Goal: Transaction & Acquisition: Purchase product/service

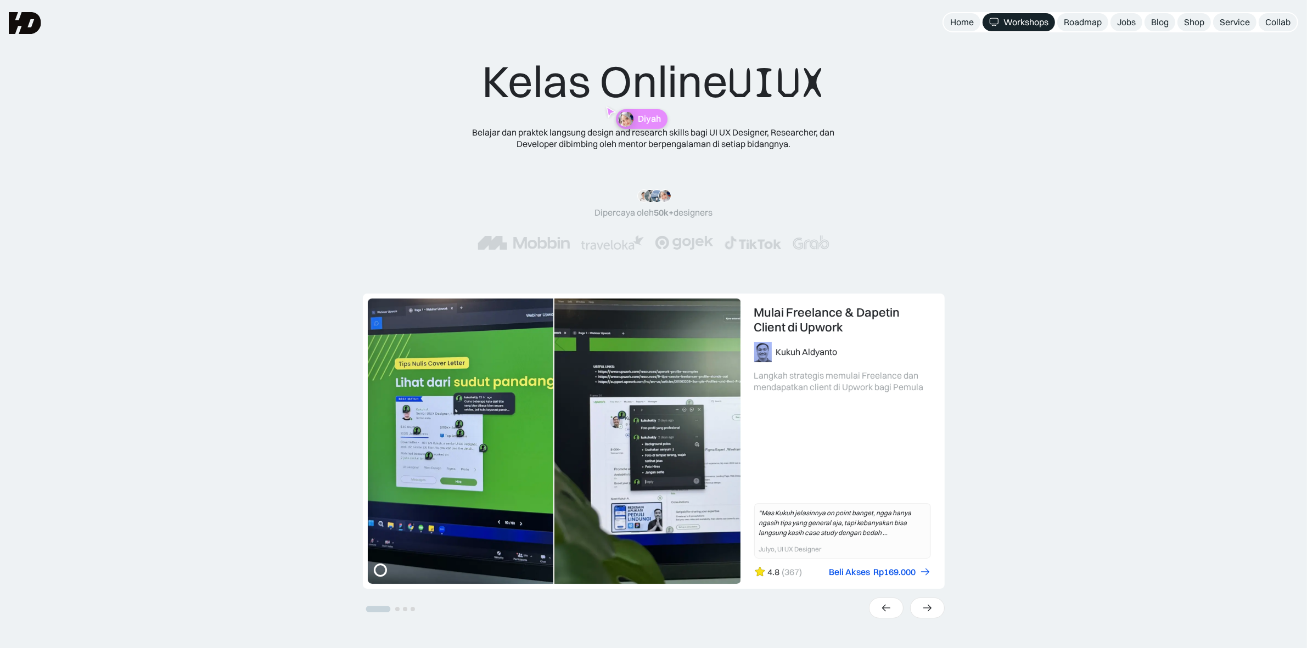
drag, startPoint x: 646, startPoint y: 111, endPoint x: 639, endPoint y: 119, distance: 10.5
click at [645, 111] on div "Kelas Online UIUX Belajar dan praktek langsung design and research skills bagi …" at bounding box center [653, 163] width 440 height 217
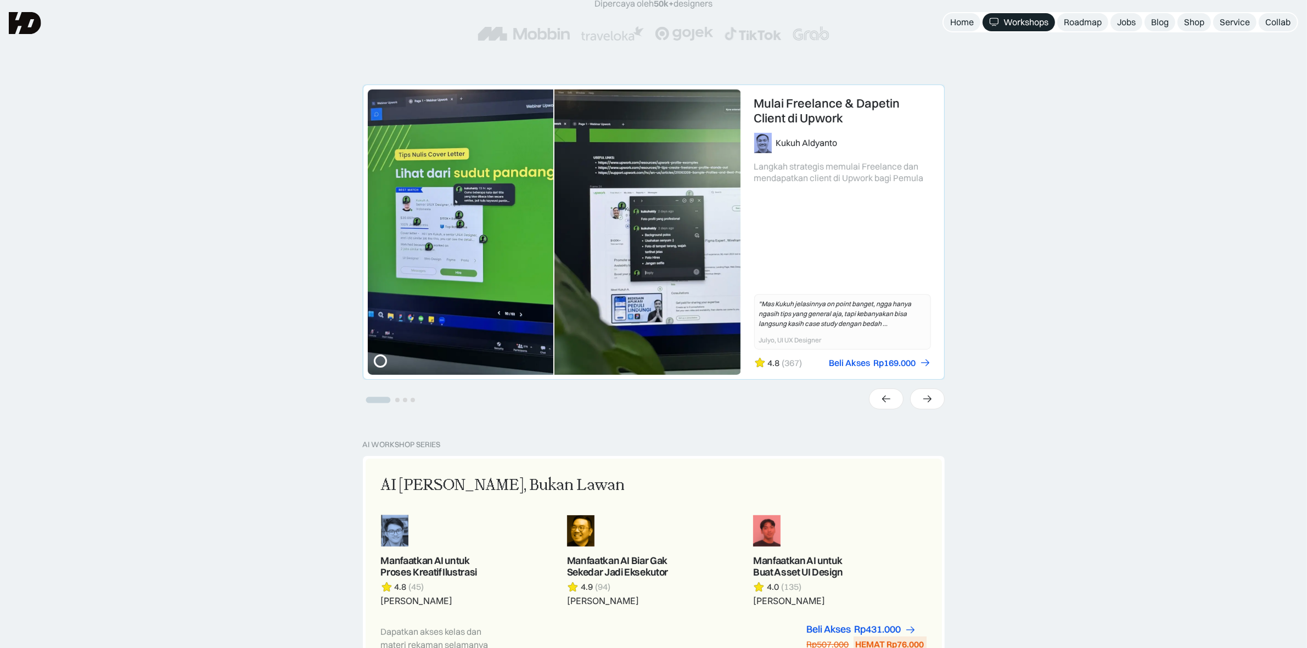
scroll to position [206, 0]
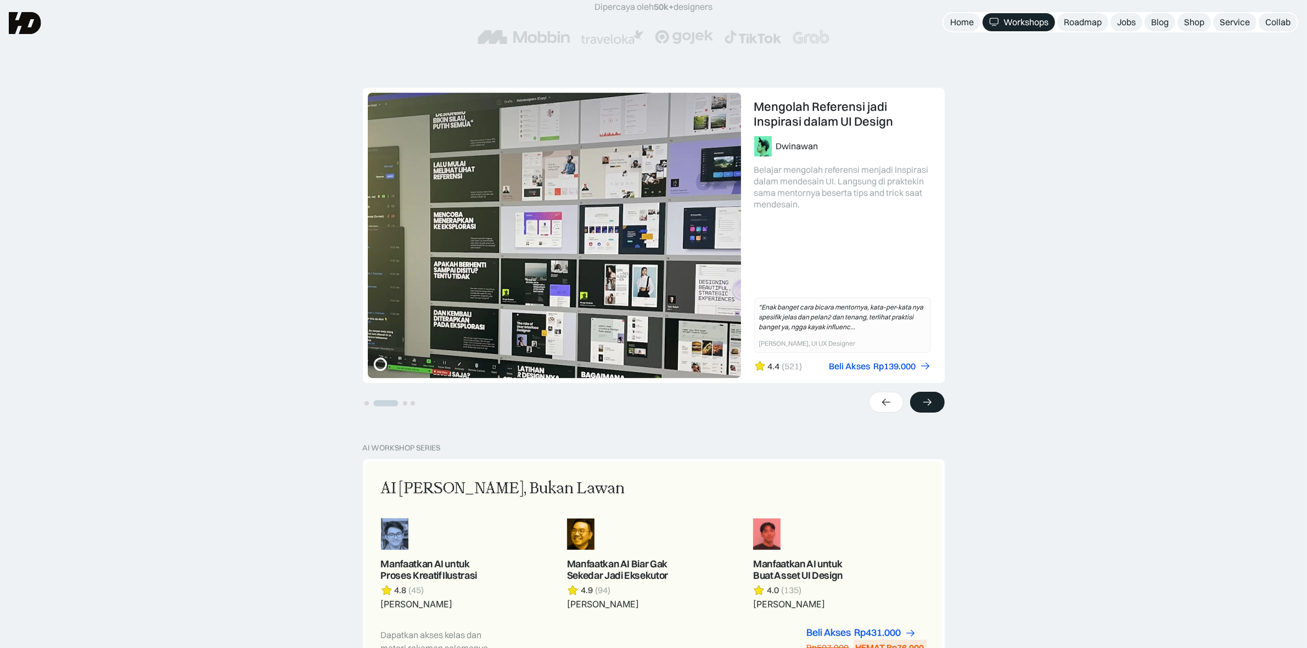
click at [931, 407] on icon at bounding box center [927, 402] width 12 height 11
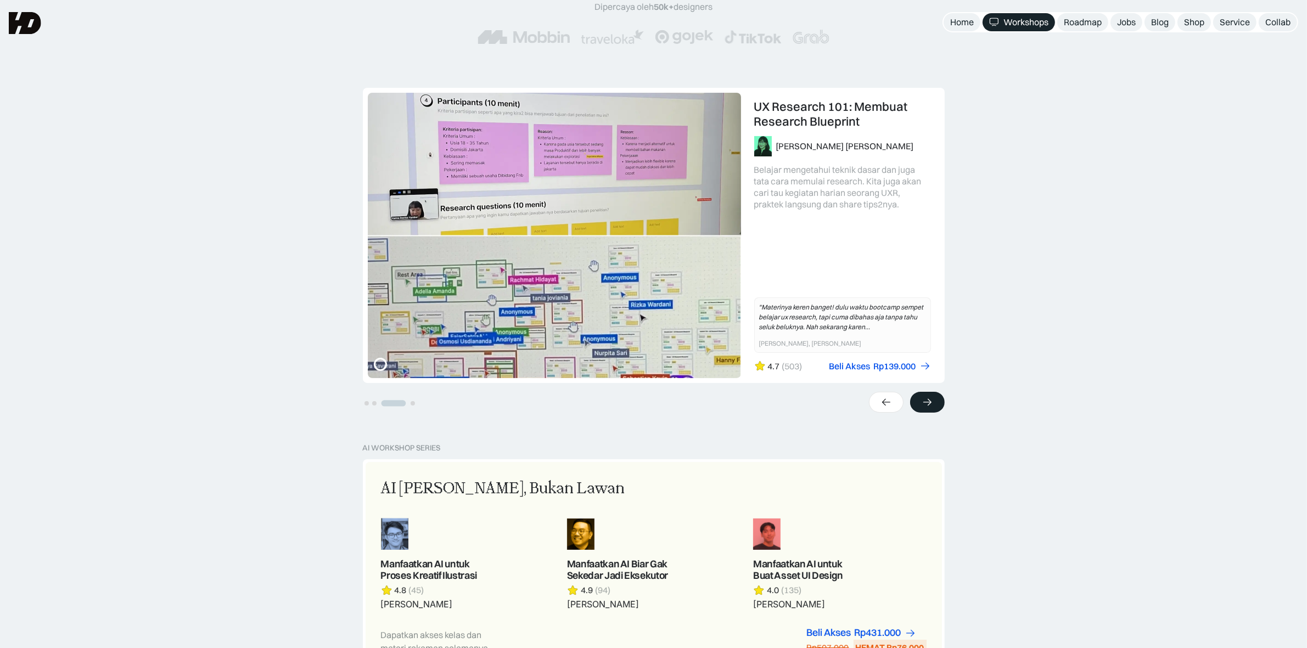
click at [931, 407] on icon at bounding box center [927, 402] width 12 height 11
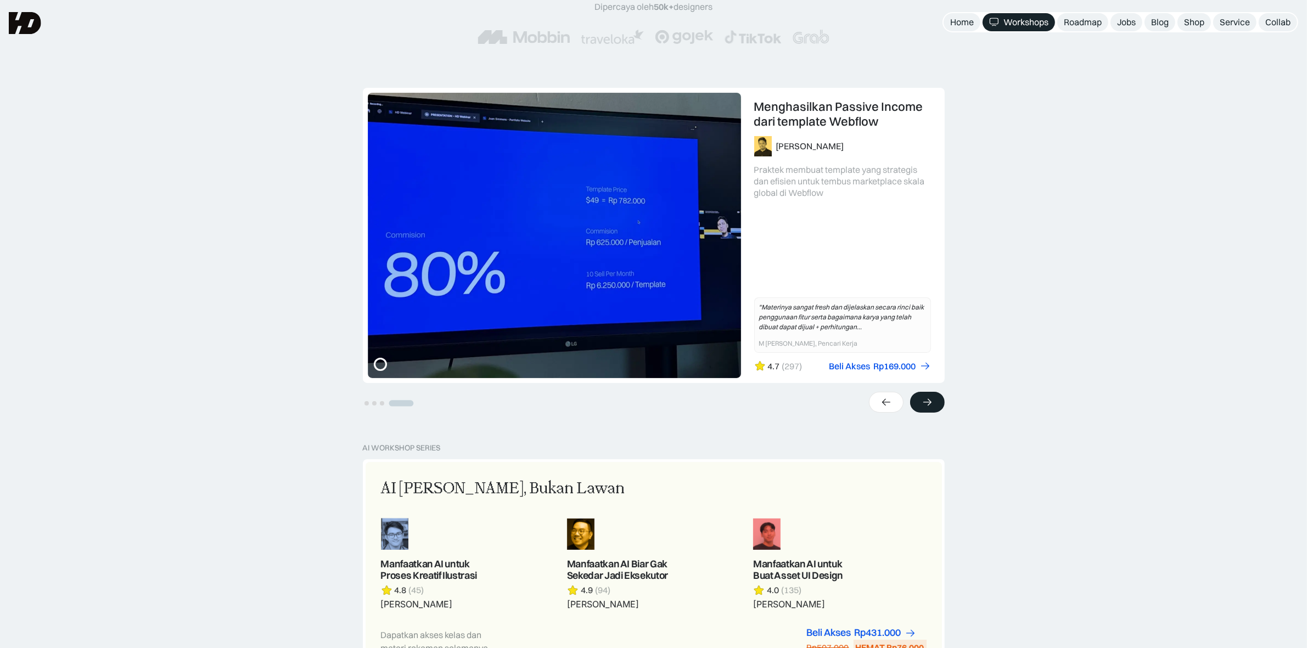
click at [931, 409] on div at bounding box center [927, 402] width 35 height 21
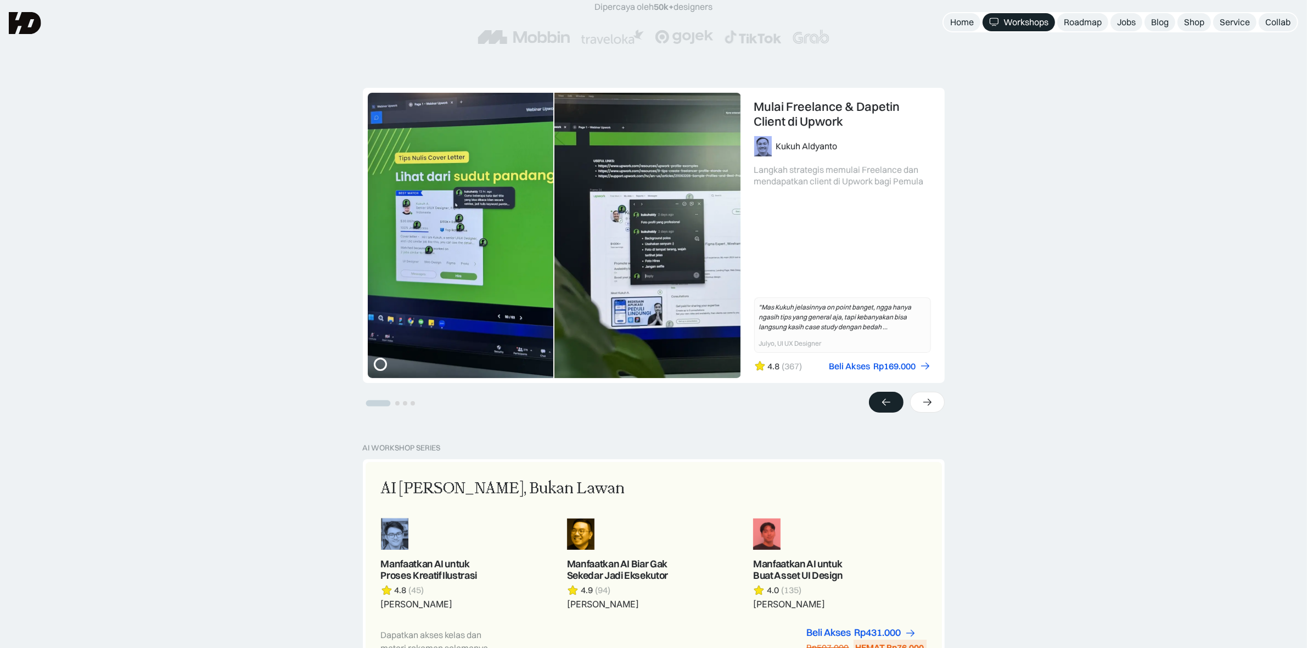
click at [885, 404] on icon at bounding box center [886, 402] width 12 height 11
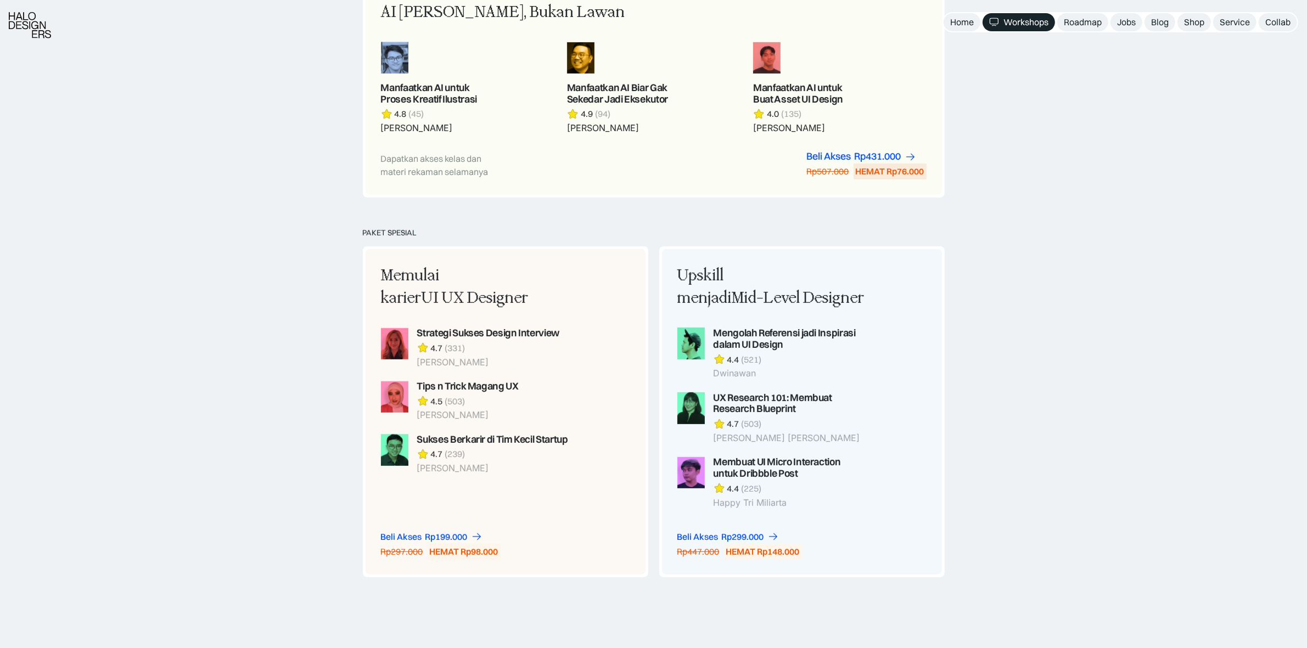
scroll to position [686, 0]
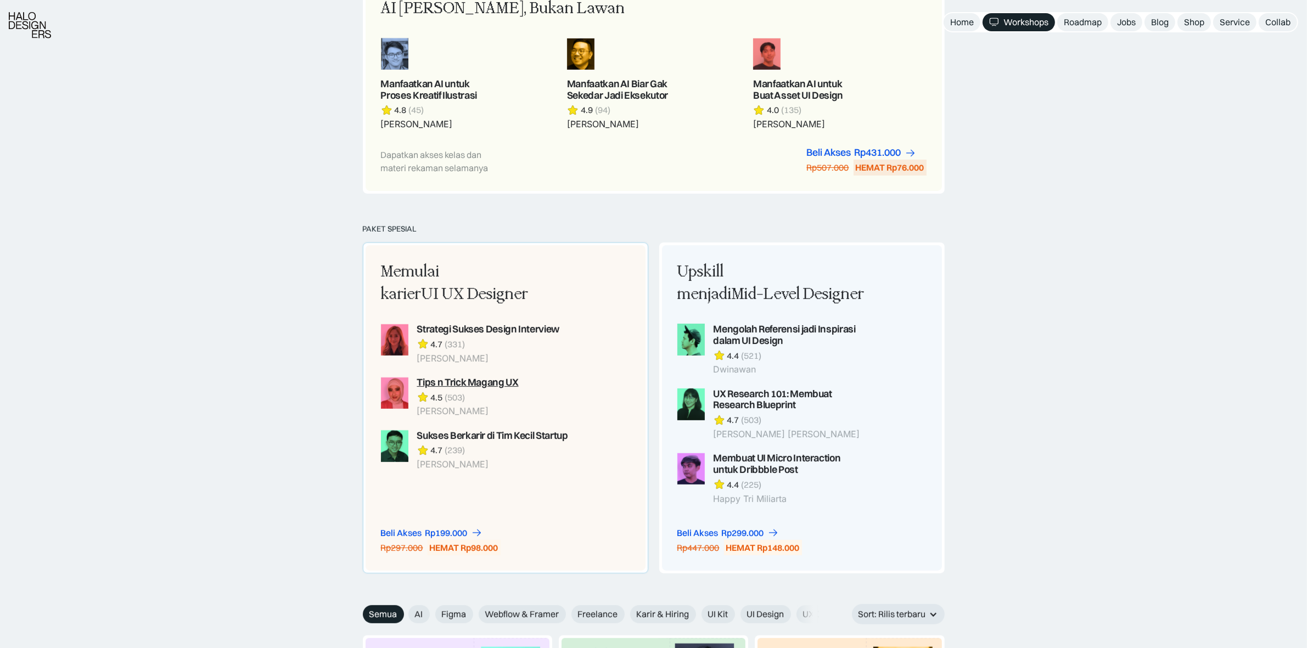
click at [503, 386] on div "Tips n Trick Magang UX" at bounding box center [468, 383] width 102 height 12
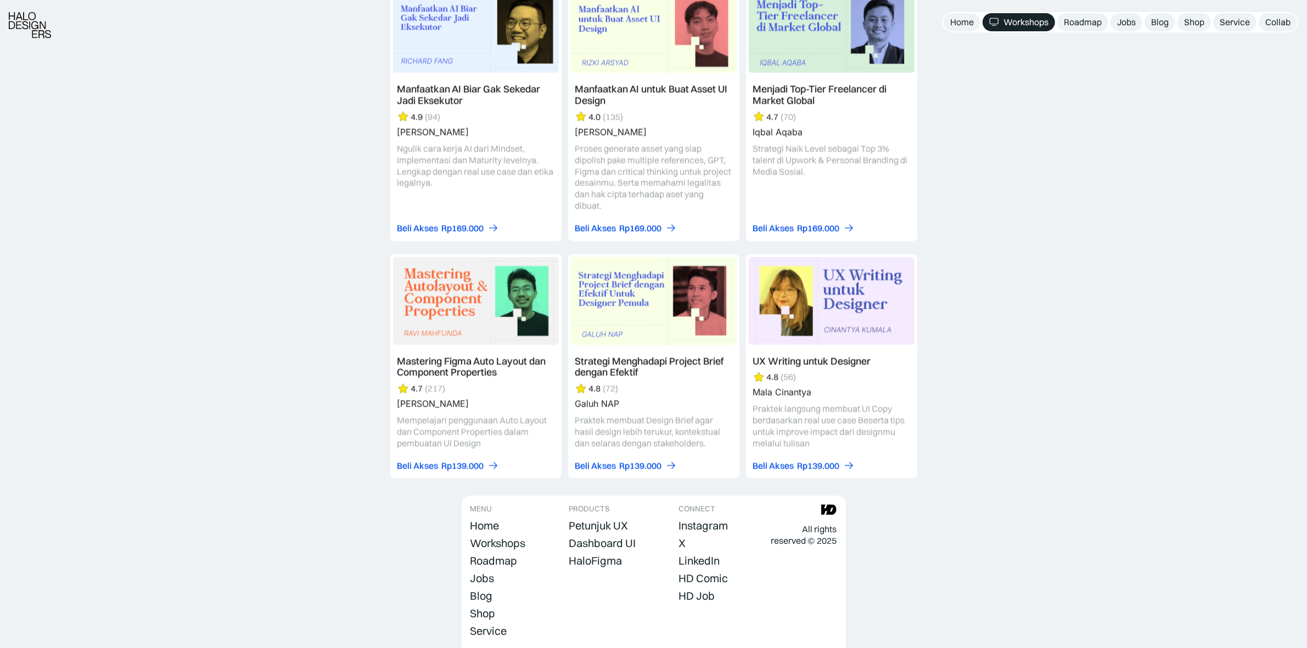
scroll to position [3008, 0]
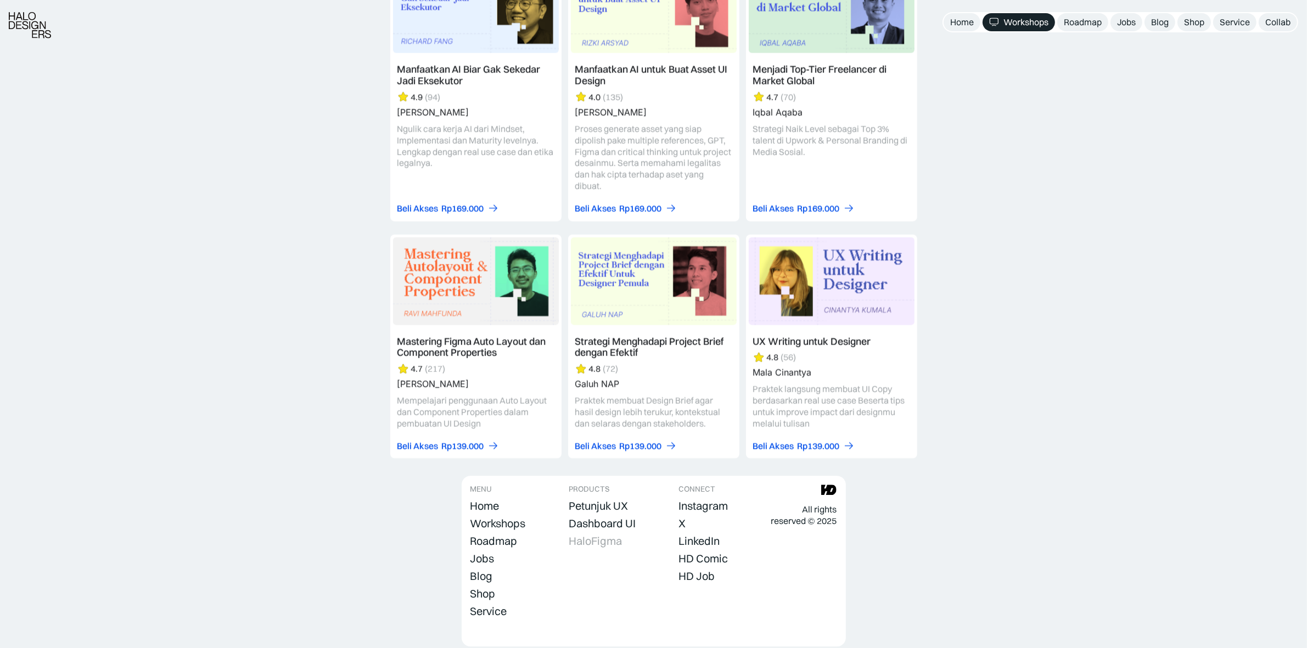
click at [612, 534] on div "HaloFigma" at bounding box center [594, 540] width 53 height 13
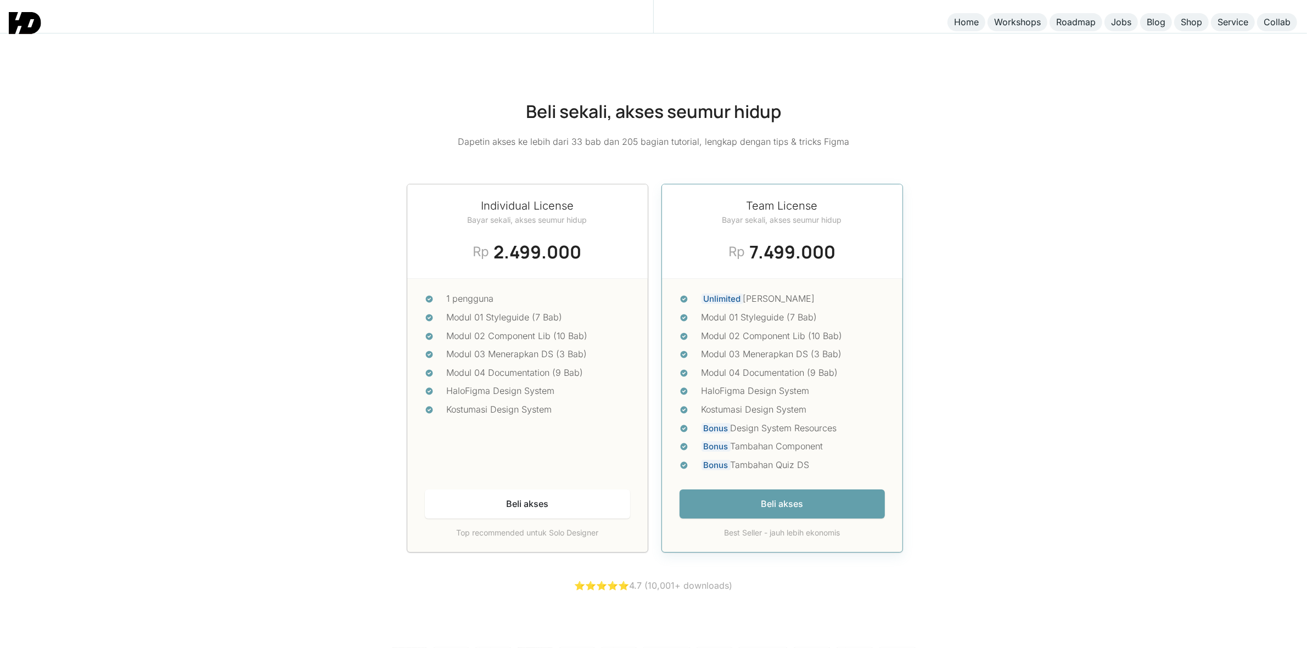
scroll to position [4731, 0]
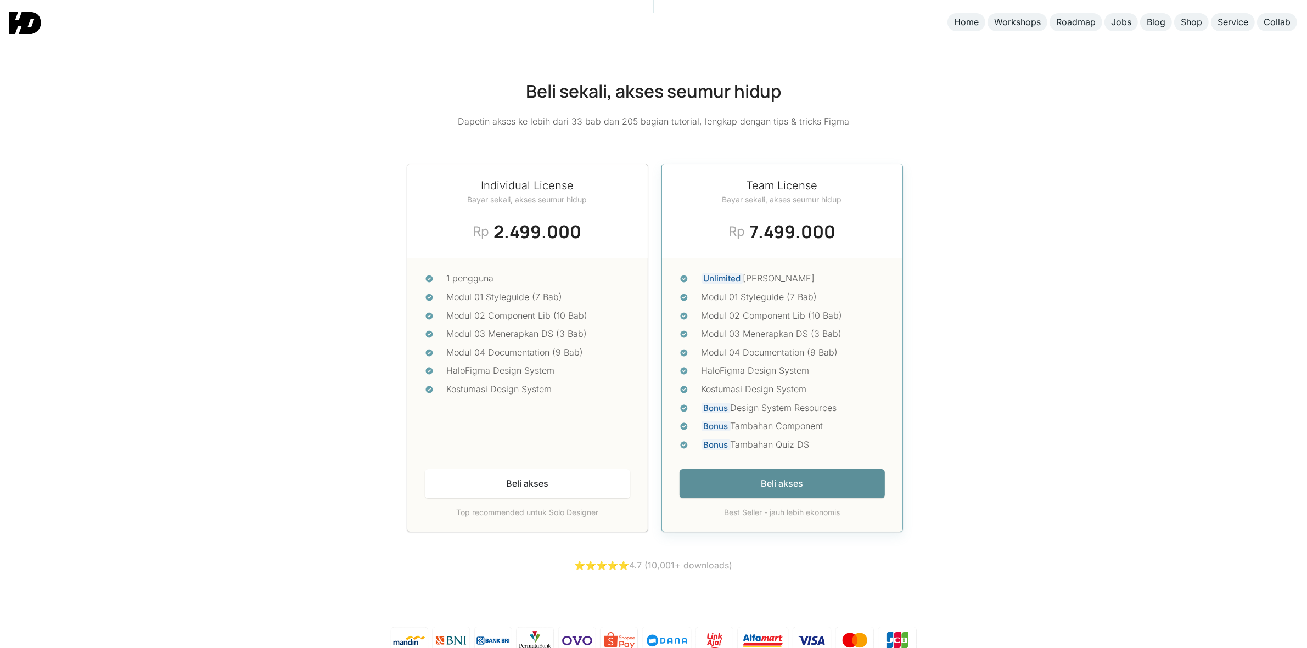
click at [783, 472] on link "Beli akses" at bounding box center [781, 483] width 205 height 29
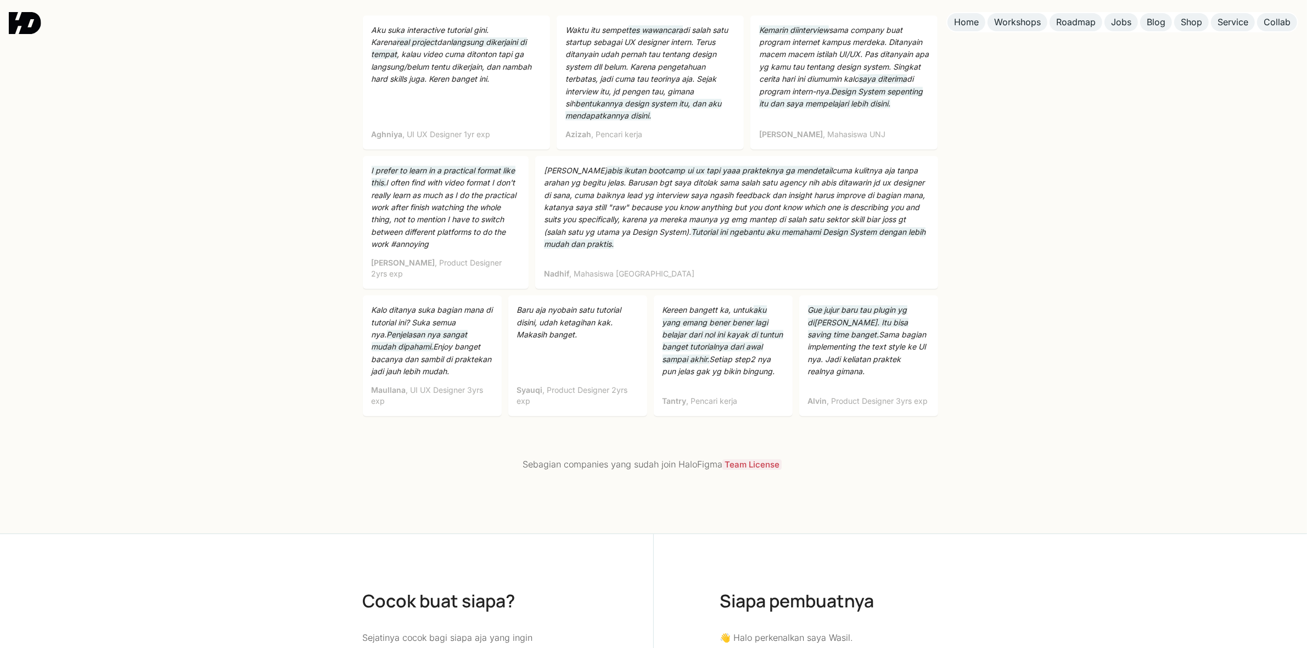
scroll to position [3428, 0]
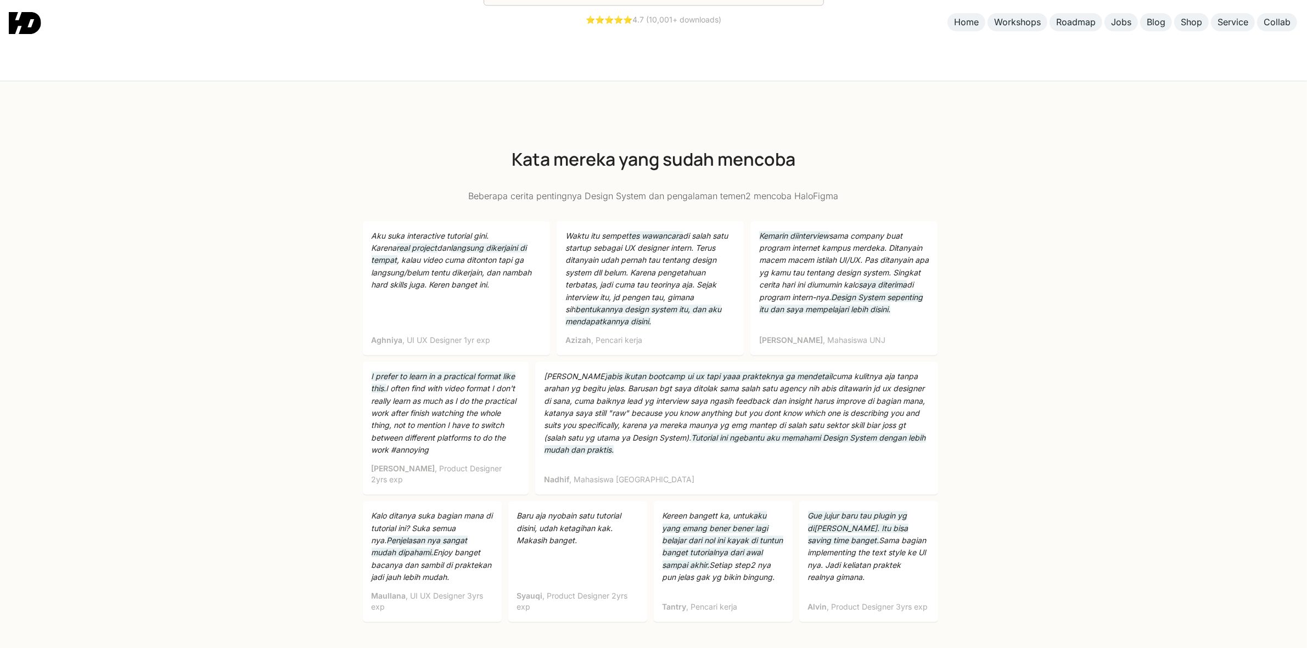
click at [15, 20] on img at bounding box center [25, 23] width 32 height 22
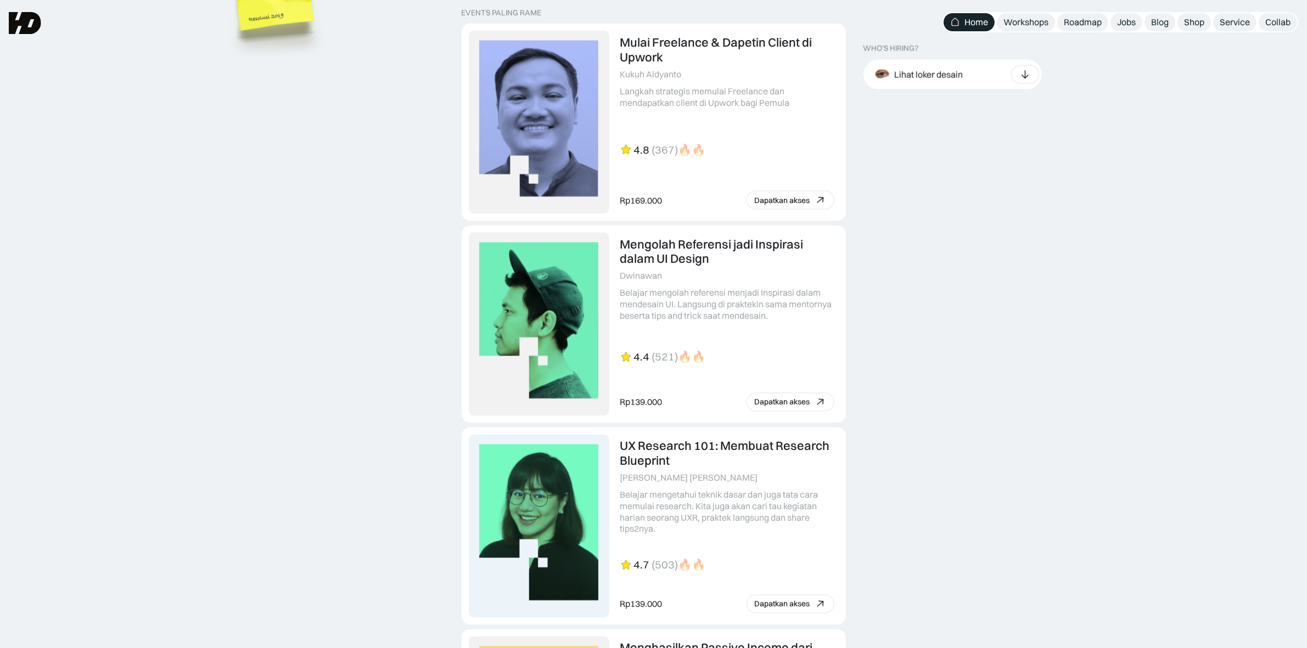
scroll to position [2346, 0]
